Goal: Information Seeking & Learning: Check status

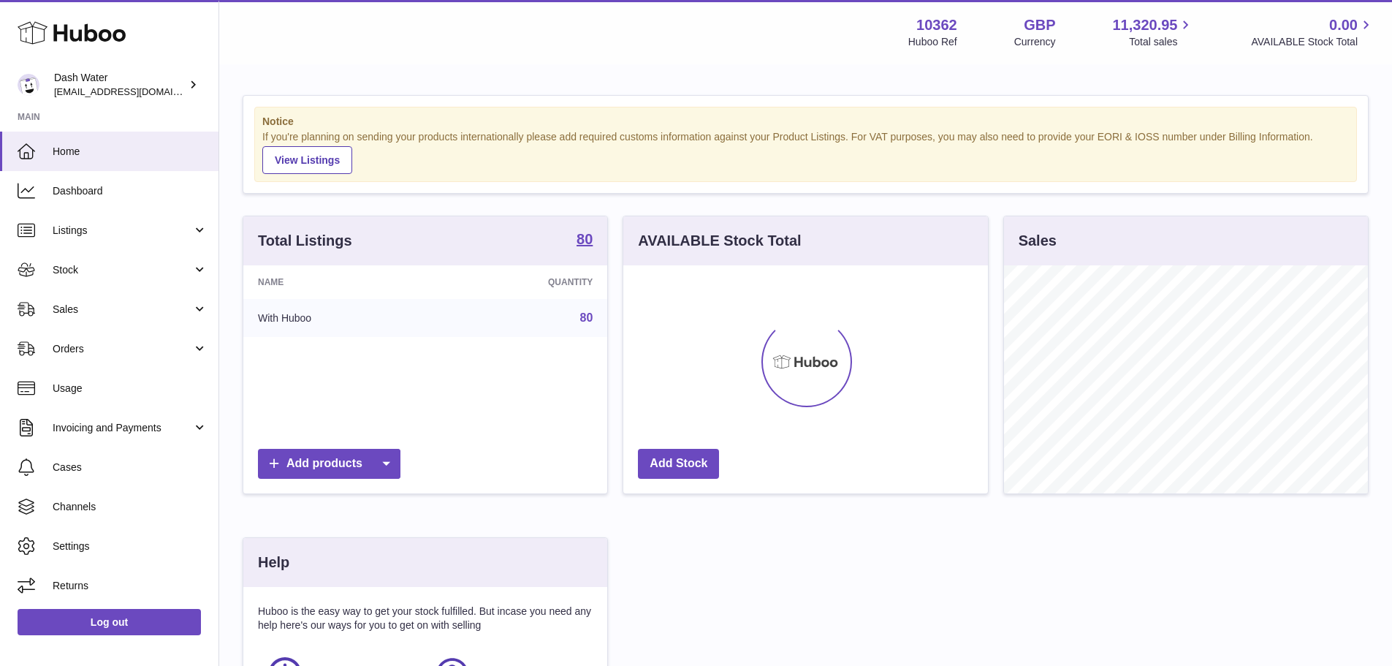
scroll to position [228, 365]
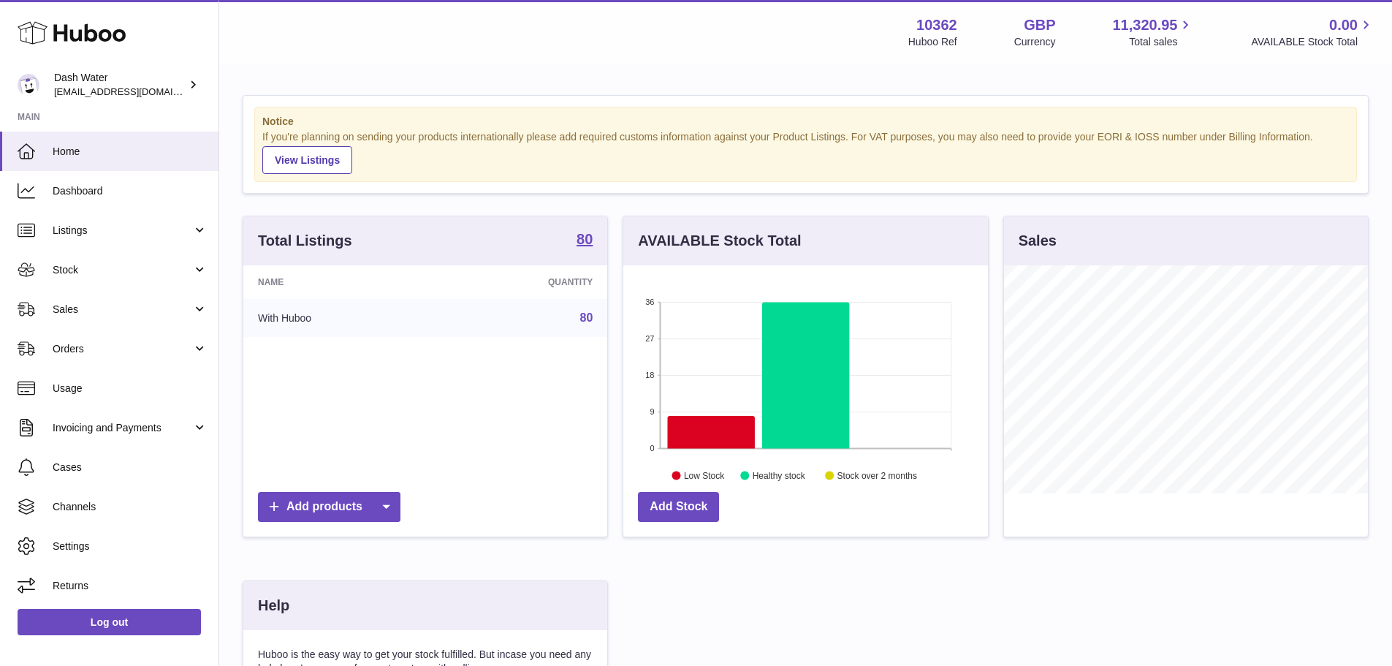
drag, startPoint x: 99, startPoint y: 306, endPoint x: 94, endPoint y: 328, distance: 22.5
click at [99, 306] on span "Sales" at bounding box center [123, 309] width 140 height 14
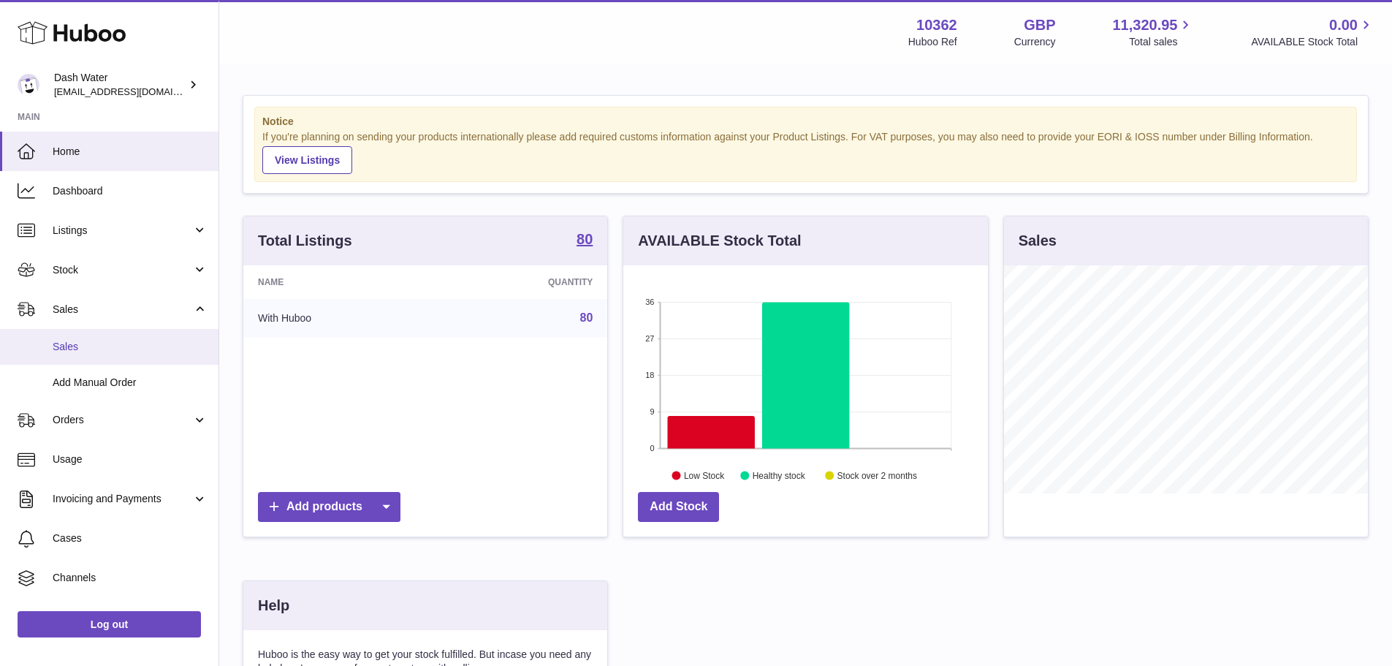
click at [94, 338] on link "Sales" at bounding box center [109, 347] width 218 height 36
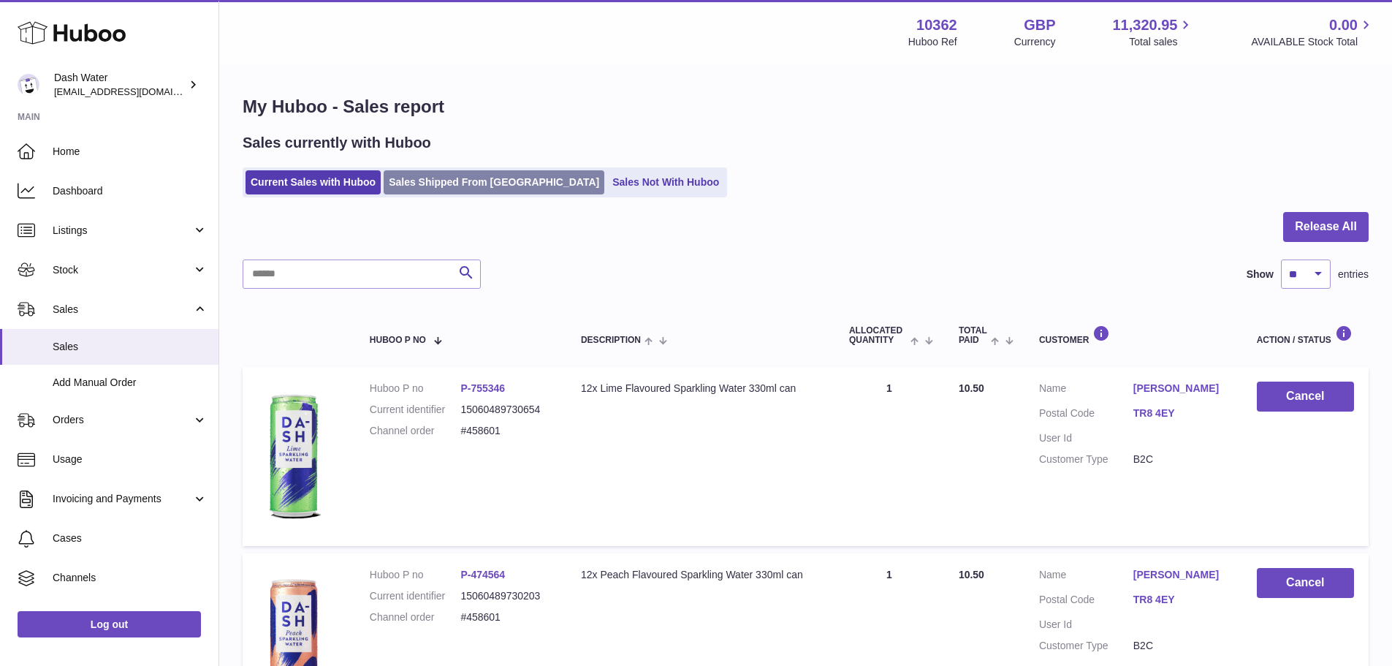
click at [443, 183] on link "Sales Shipped From [GEOGRAPHIC_DATA]" at bounding box center [494, 182] width 221 height 24
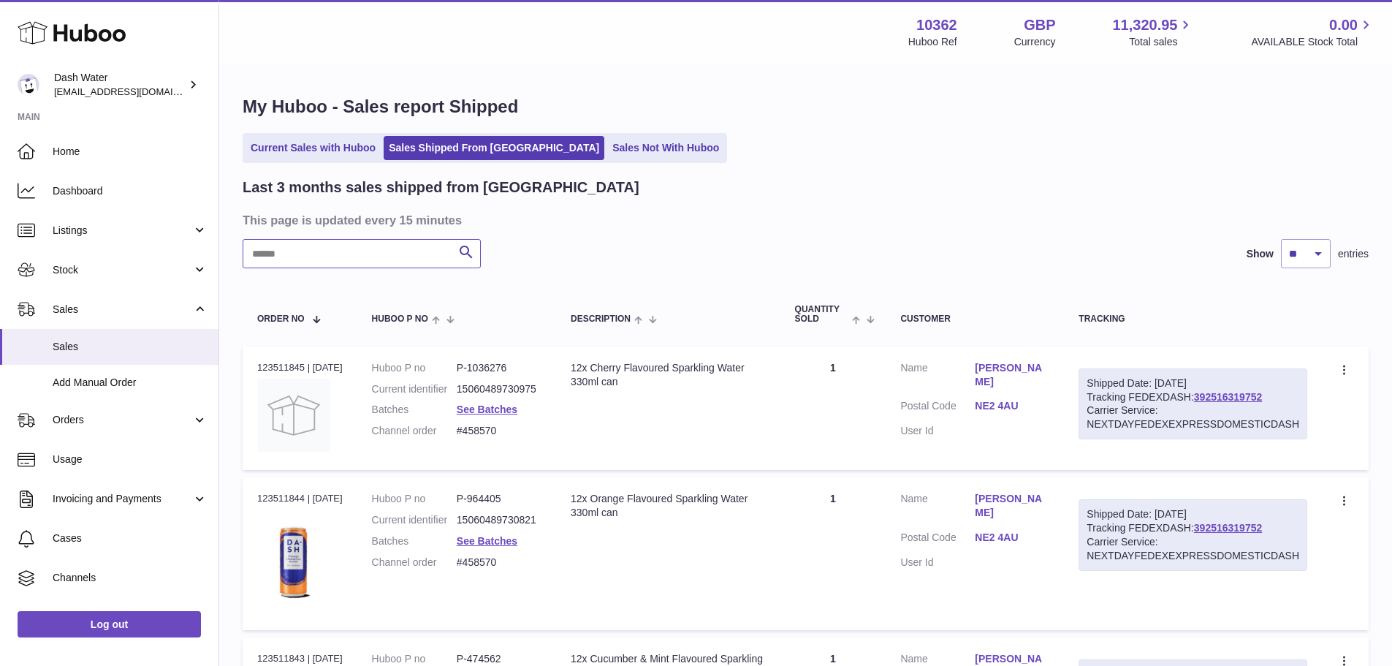
click at [371, 249] on input "text" at bounding box center [362, 253] width 238 height 29
paste input "**********"
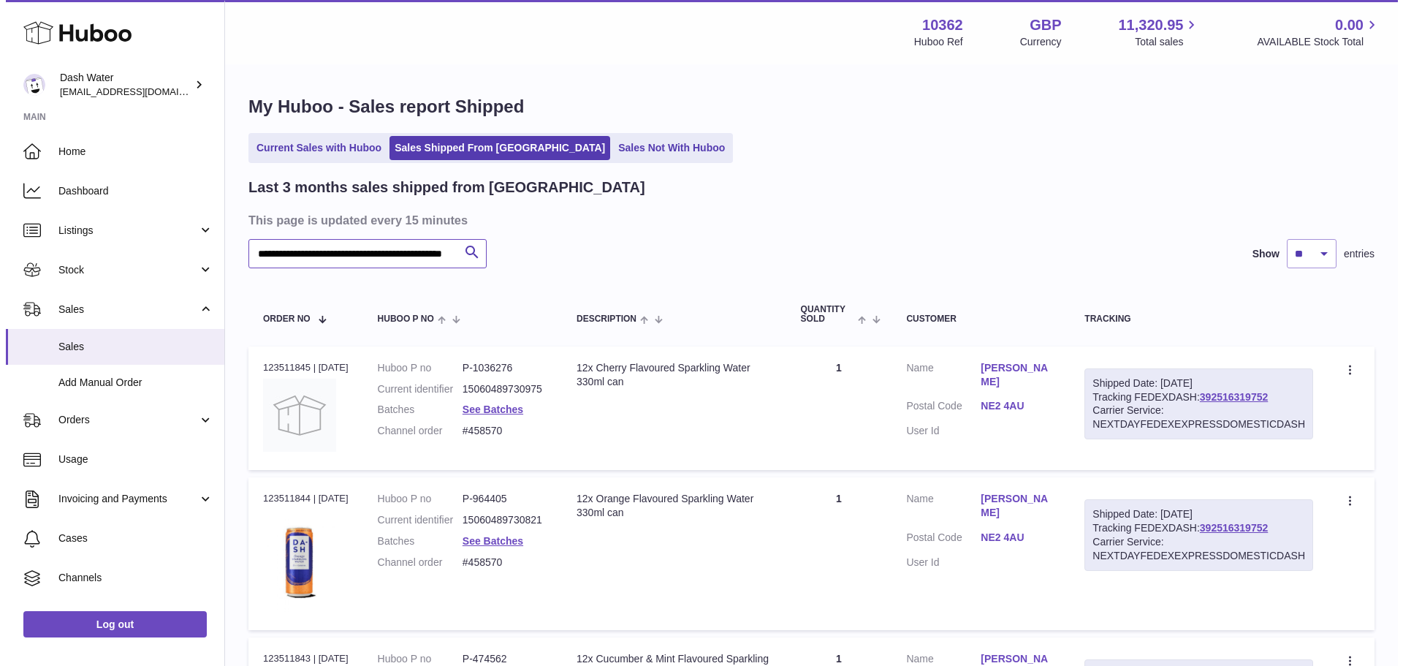
scroll to position [0, 107]
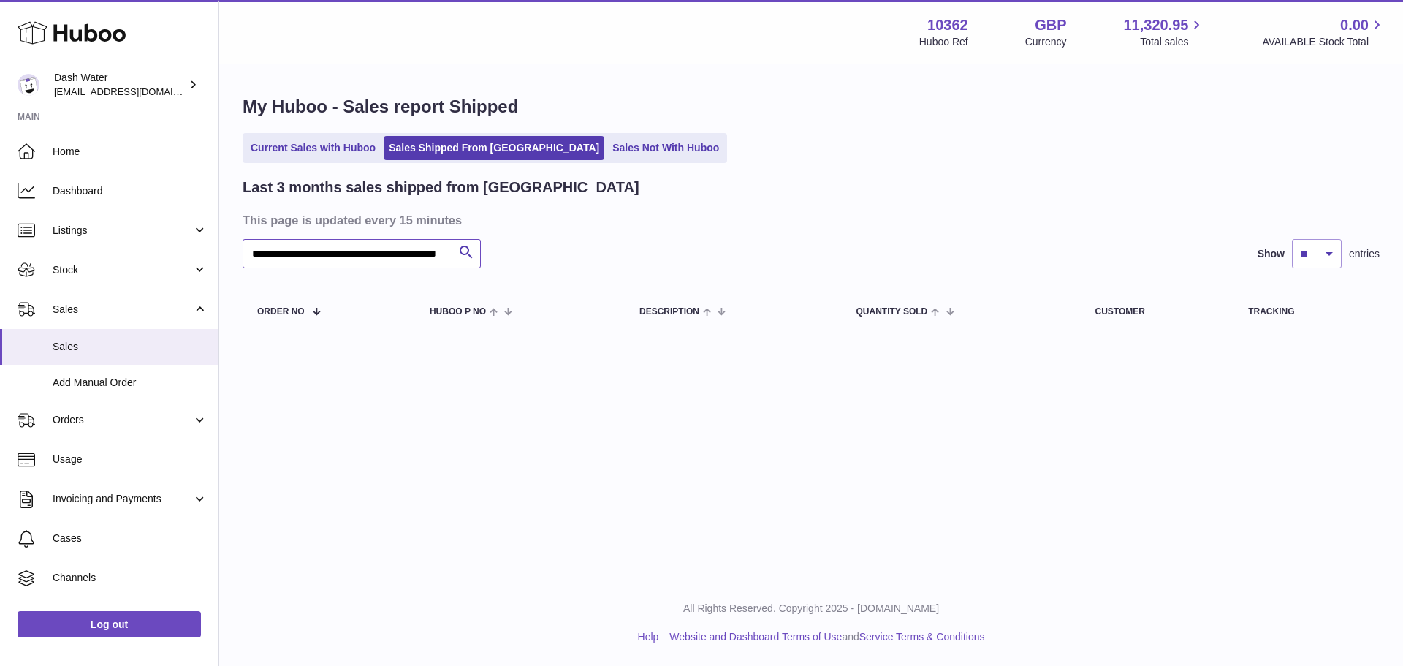
drag, startPoint x: 446, startPoint y: 252, endPoint x: 224, endPoint y: 262, distance: 222.3
click at [224, 262] on div "**********" at bounding box center [811, 217] width 1184 height 302
click at [284, 257] on input "**********" at bounding box center [362, 253] width 238 height 29
drag, startPoint x: 286, startPoint y: 255, endPoint x: 236, endPoint y: 250, distance: 49.9
click at [236, 250] on div "**********" at bounding box center [811, 217] width 1184 height 302
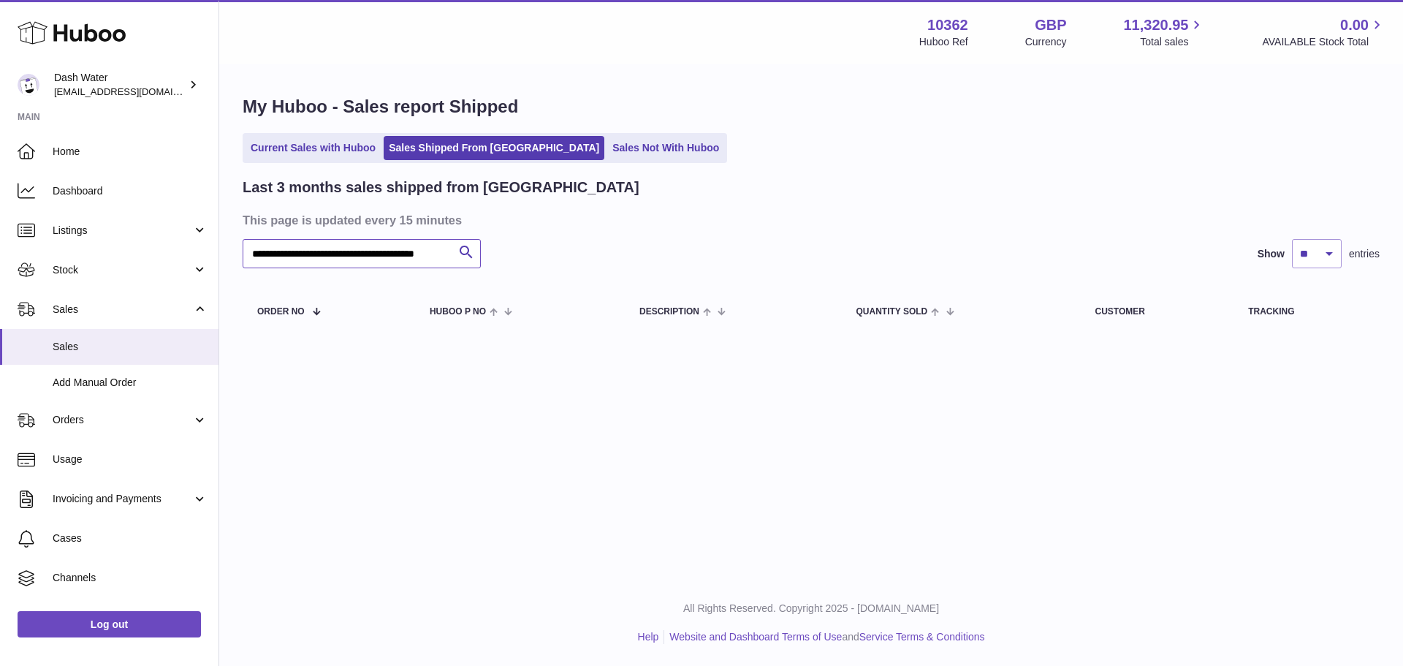
scroll to position [0, 64]
drag, startPoint x: 309, startPoint y: 254, endPoint x: 555, endPoint y: 252, distance: 246.2
click at [555, 252] on div "**********" at bounding box center [811, 253] width 1137 height 29
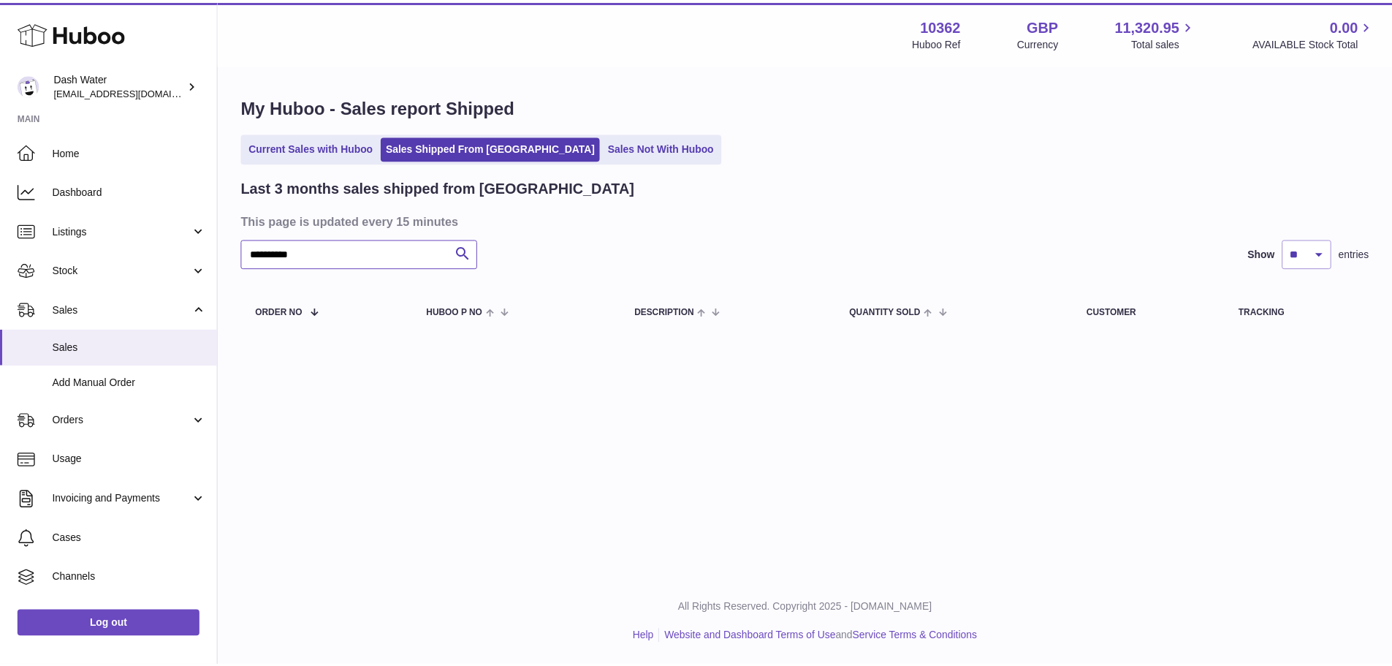
scroll to position [0, 0]
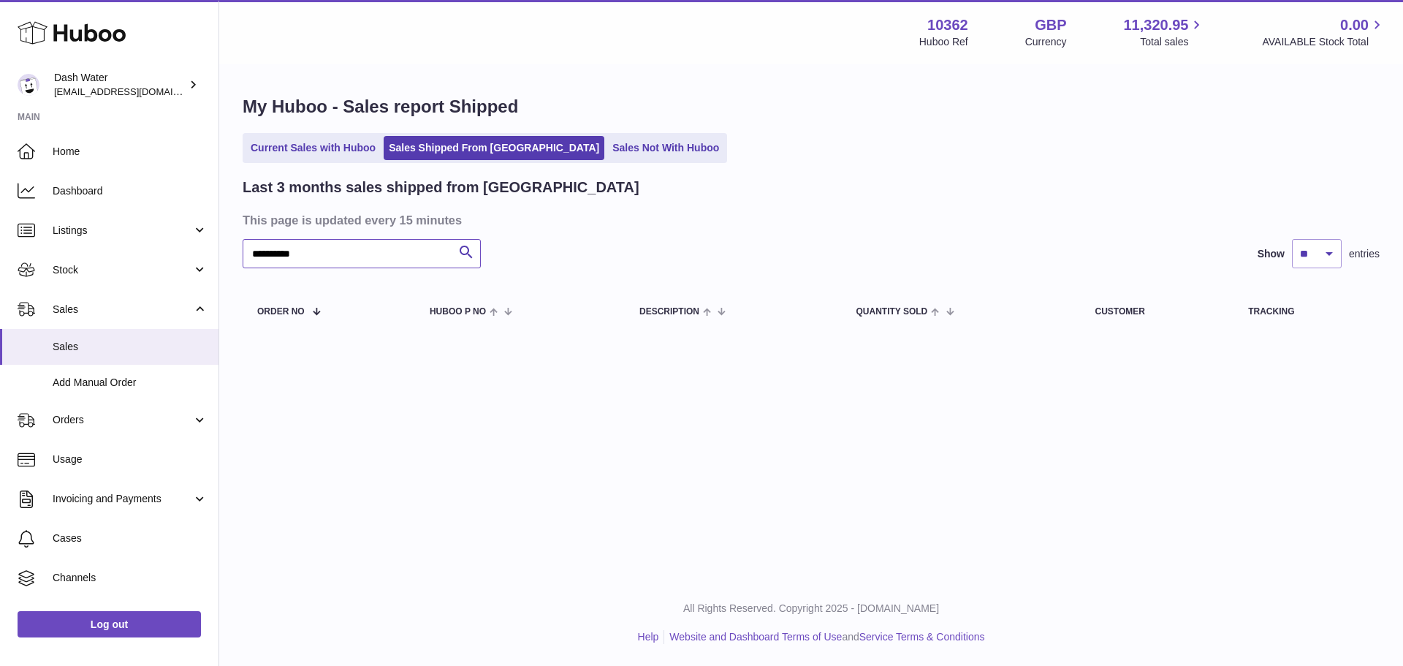
click at [317, 259] on input "**********" at bounding box center [362, 253] width 238 height 29
paste input "**********"
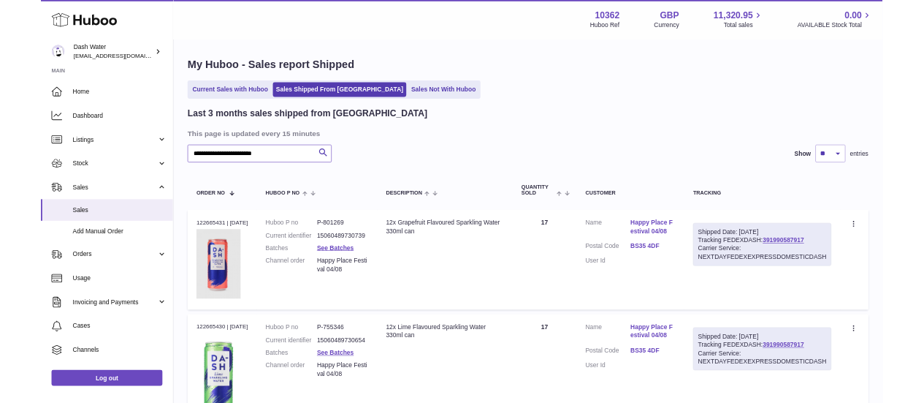
scroll to position [73, 0]
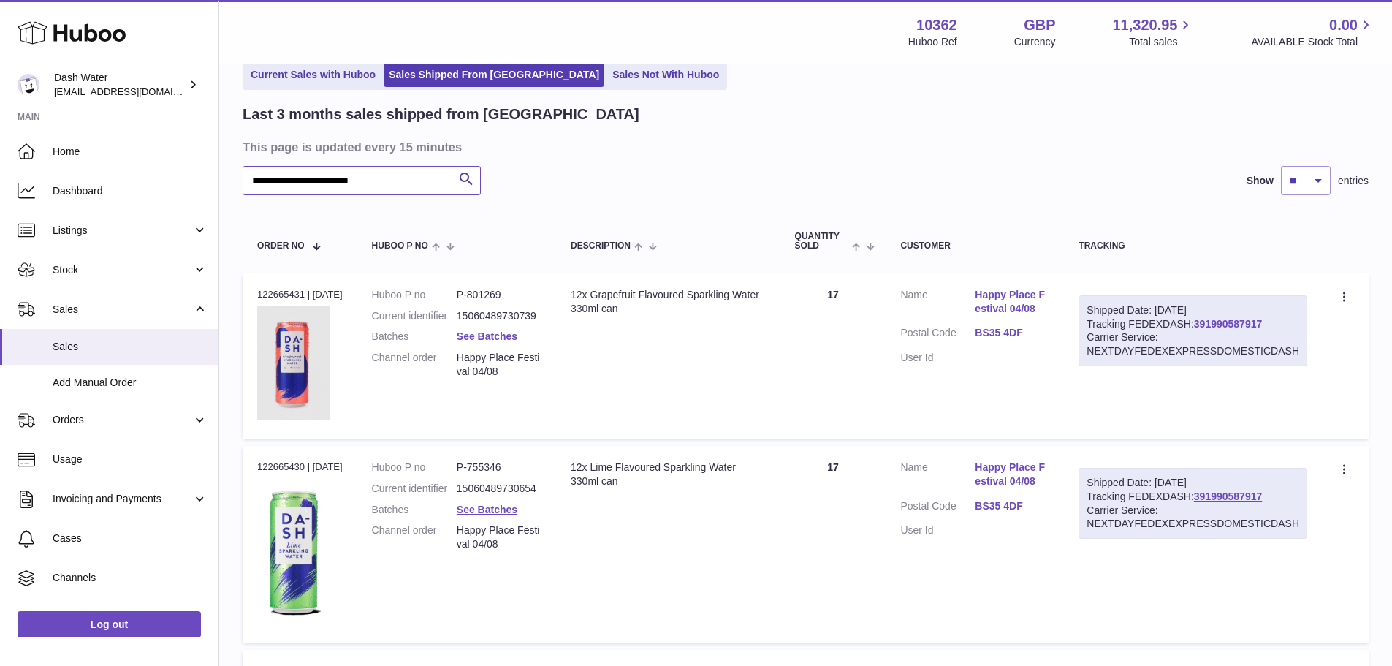
type input "**********"
click at [1262, 325] on link "391990587917" at bounding box center [1228, 324] width 68 height 12
click at [796, 364] on td "Quantity 17" at bounding box center [833, 355] width 106 height 165
drag, startPoint x: 528, startPoint y: 387, endPoint x: 465, endPoint y: 375, distance: 63.9
click at [465, 375] on dl "Huboo P no P-801269 Current identifier 15060489730739 Batches See Batches Chann…" at bounding box center [457, 337] width 170 height 98
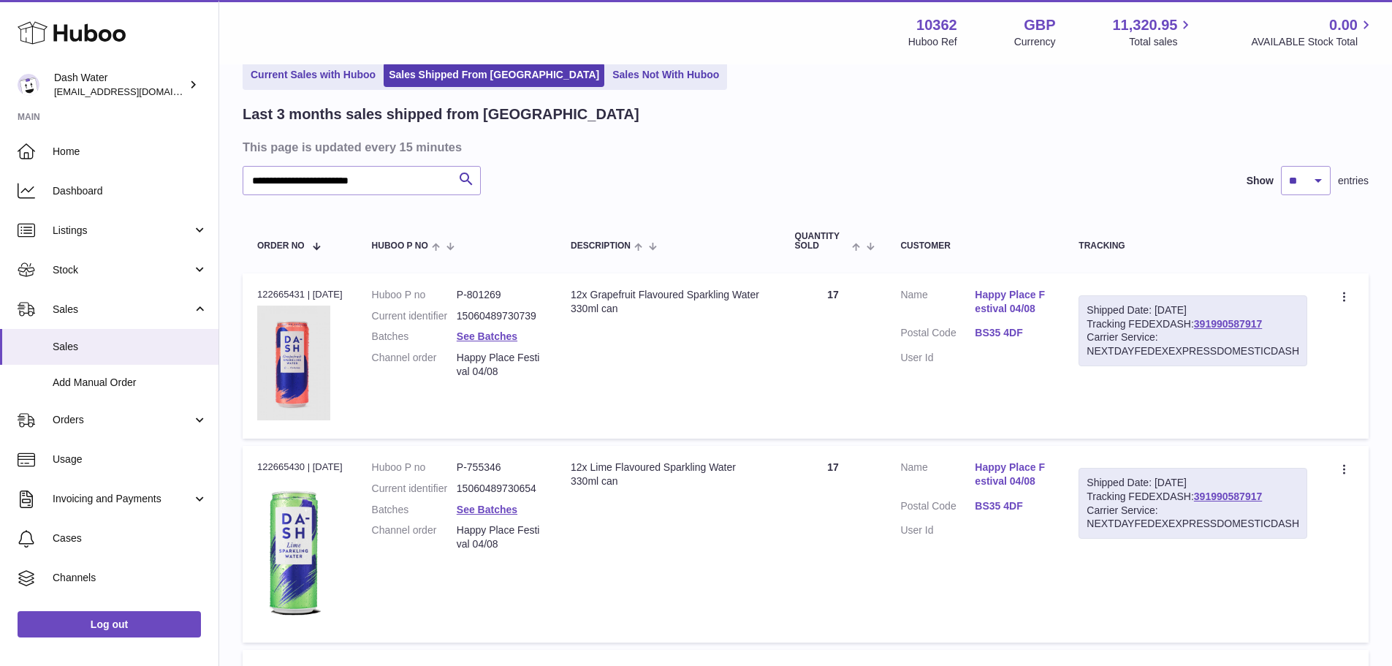
click at [1002, 324] on dl "Customer Name Happy Place Festival 04/08 Postal Code BS35 4DF User Id" at bounding box center [974, 330] width 149 height 85
click at [1008, 336] on link "BS35 4DF" at bounding box center [1012, 333] width 75 height 14
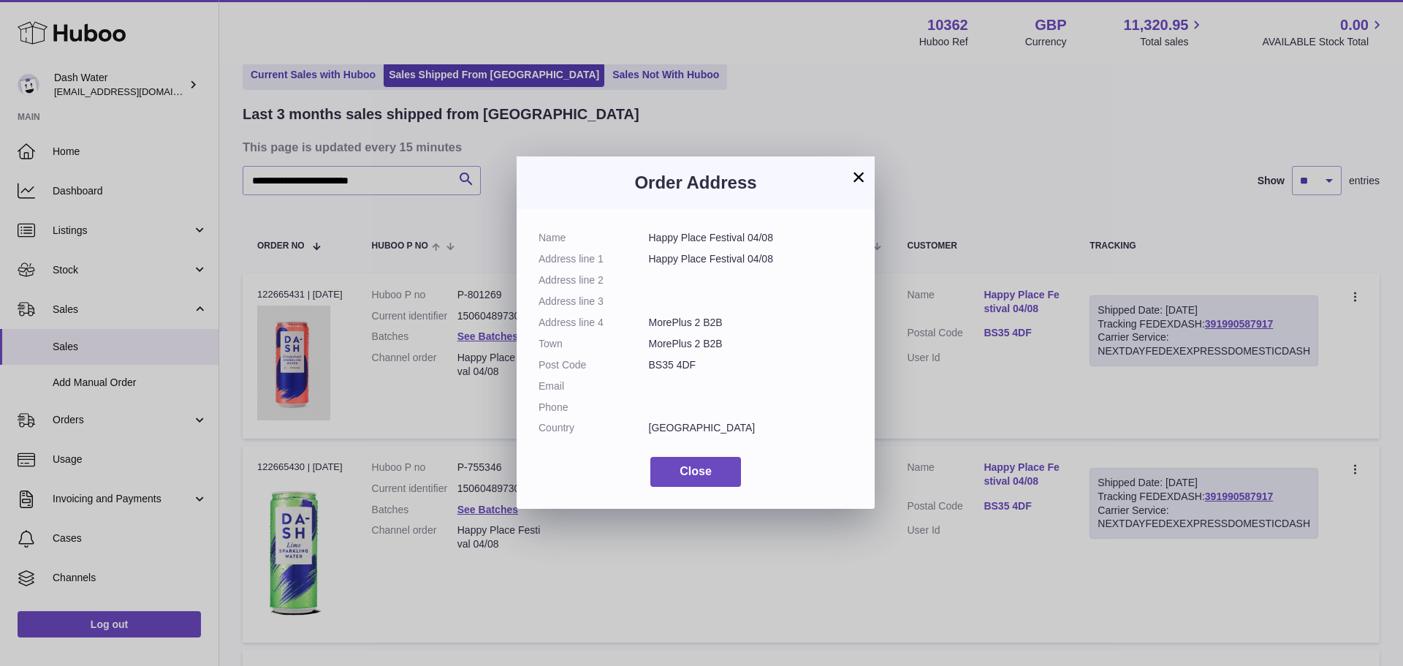
drag, startPoint x: 641, startPoint y: 241, endPoint x: 792, endPoint y: 234, distance: 150.7
click at [792, 234] on dl "Name Happy Place Festival 04/08 Address line 1 Happy Place Festival 04/08 Addre…" at bounding box center [695, 336] width 314 height 211
drag, startPoint x: 655, startPoint y: 259, endPoint x: 795, endPoint y: 259, distance: 140.3
click at [795, 259] on dd "Happy Place Festival 04/08" at bounding box center [751, 259] width 205 height 14
click at [695, 316] on dd "MorePlus 2 B2B" at bounding box center [751, 323] width 205 height 14
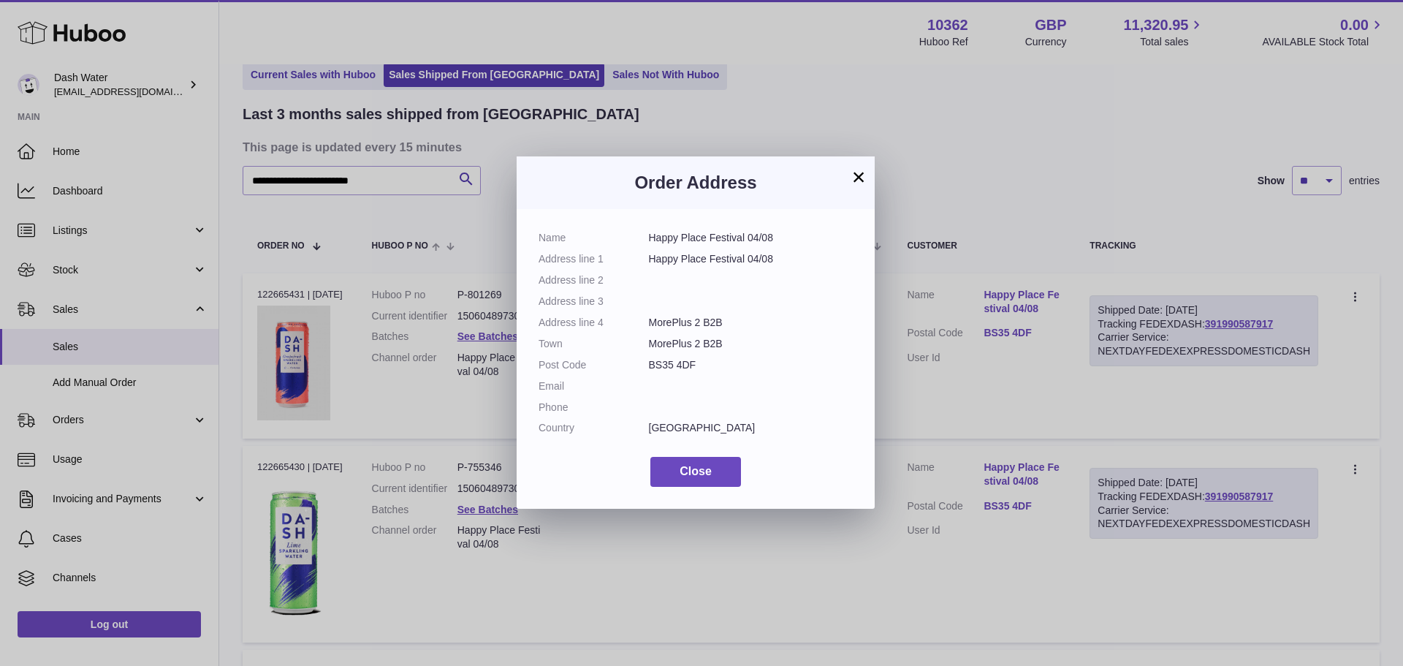
click at [690, 355] on dl "Name Happy Place Festival 04/08 Address line 1 Happy Place Festival 04/08 Addre…" at bounding box center [695, 336] width 314 height 211
drag, startPoint x: 701, startPoint y: 366, endPoint x: 522, endPoint y: 366, distance: 179.0
click at [522, 366] on div "Name Happy Place Festival 04/08 Address line 1 Happy Place Festival 04/08 Addre…" at bounding box center [696, 359] width 358 height 300
click at [721, 397] on dl "Name Happy Place Festival 04/08 Address line 1 Happy Place Festival 04/08 Addre…" at bounding box center [695, 336] width 314 height 211
drag, startPoint x: 689, startPoint y: 364, endPoint x: 645, endPoint y: 368, distance: 44.1
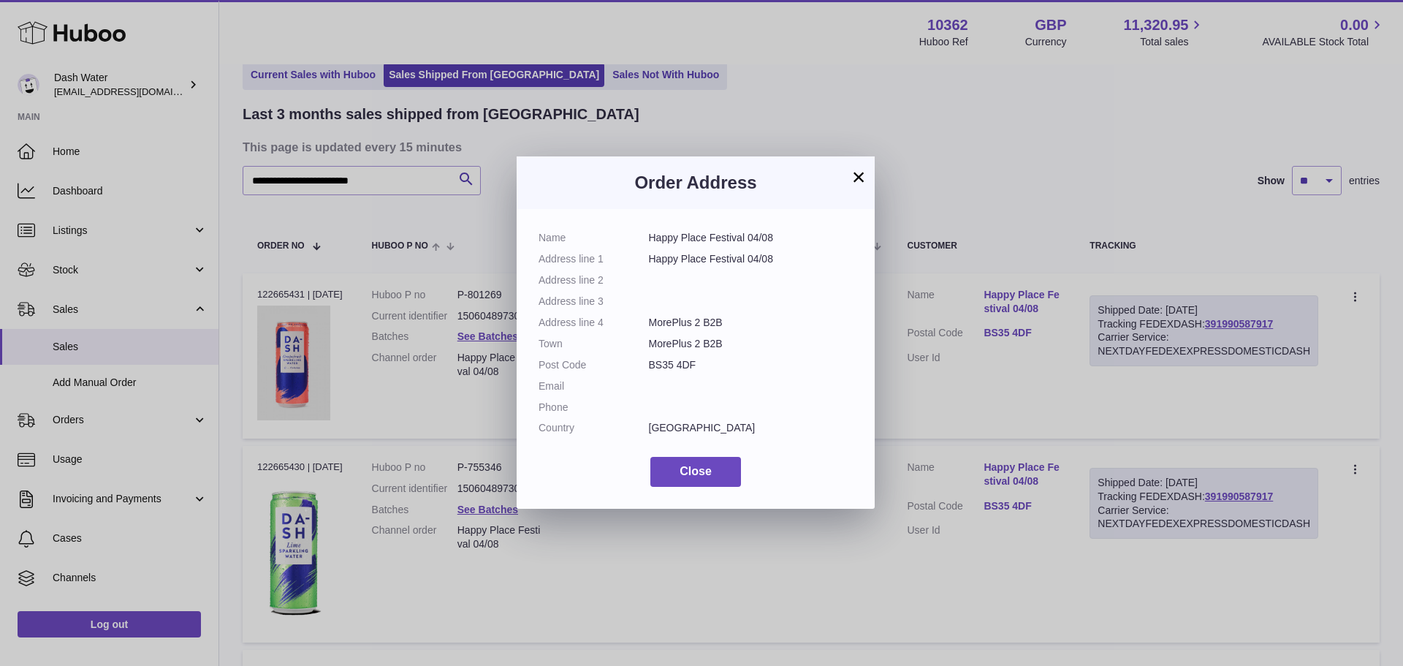
click at [645, 368] on dl "Name Happy Place Festival 04/08 Address line 1 Happy Place Festival 04/08 Addre…" at bounding box center [695, 336] width 314 height 211
click at [740, 368] on dd "BS35 4DF" at bounding box center [751, 365] width 205 height 14
drag, startPoint x: 738, startPoint y: 343, endPoint x: 617, endPoint y: 314, distance: 123.9
click at [617, 314] on dl "Name Happy Place Festival 04/08 Address line 1 Happy Place Festival 04/08 Addre…" at bounding box center [695, 336] width 314 height 211
click at [774, 365] on dd "BS35 4DF" at bounding box center [751, 365] width 205 height 14
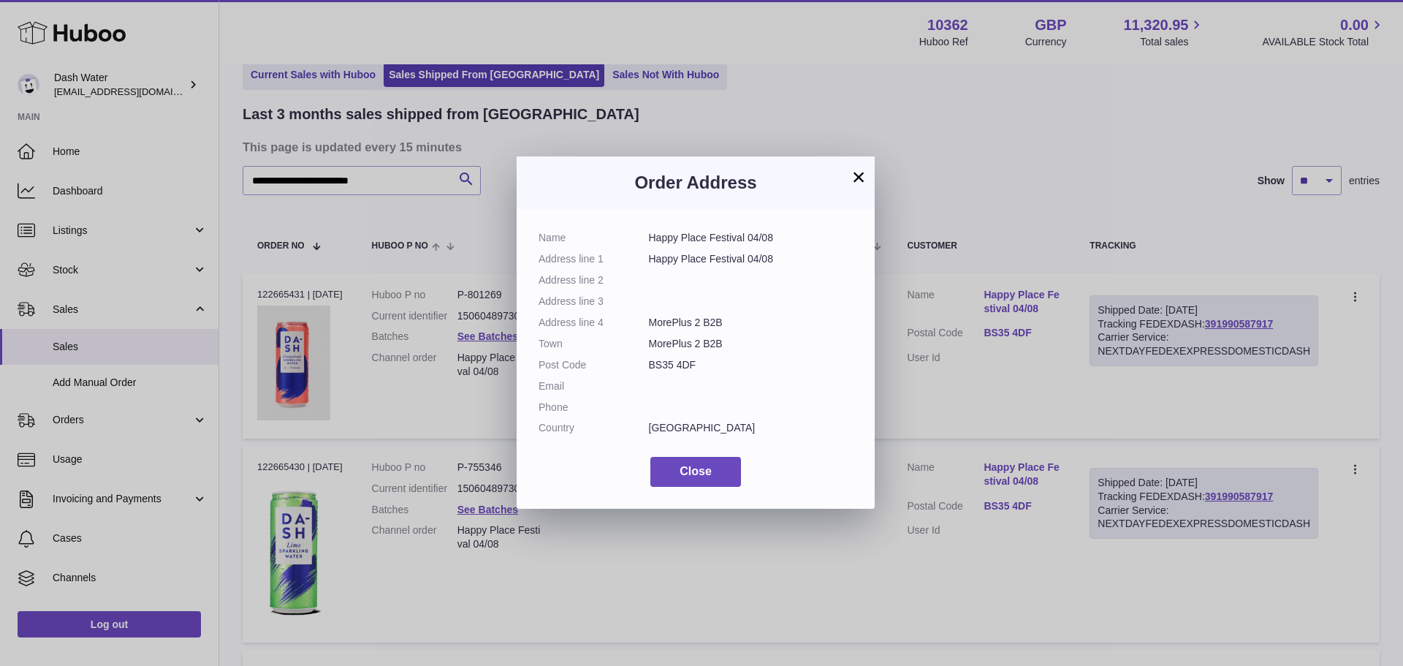
click at [858, 175] on button "×" at bounding box center [859, 177] width 18 height 18
